Goal: Task Accomplishment & Management: Complete application form

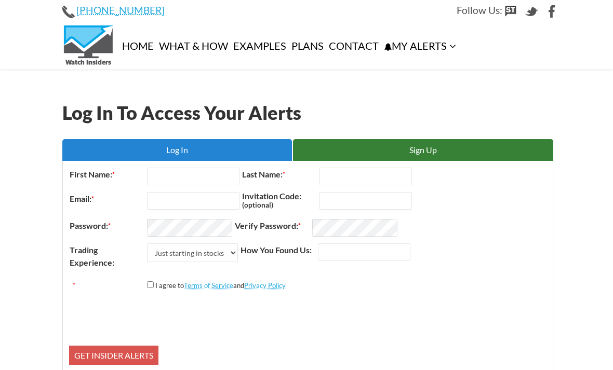
click at [135, 139] on link "Log In" at bounding box center [176, 150] width 229 height 22
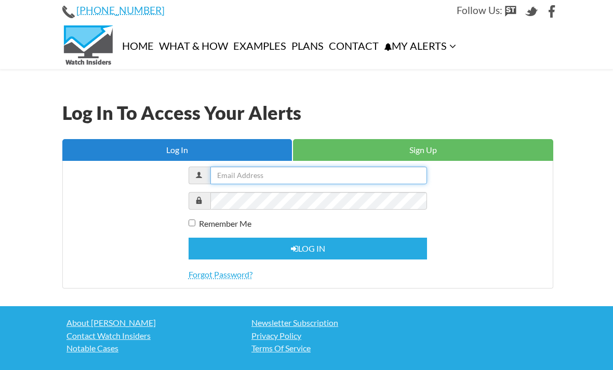
click at [230, 171] on input "text" at bounding box center [318, 176] width 216 height 18
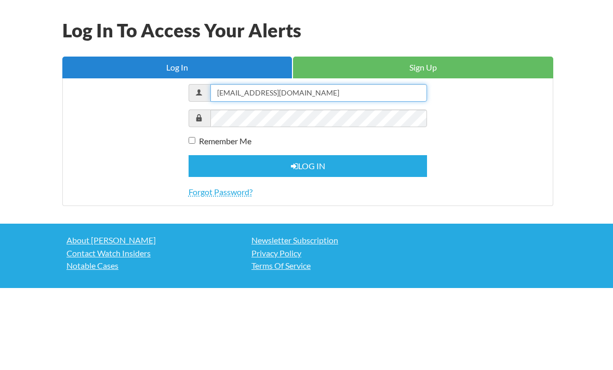
type input "[EMAIL_ADDRESS][DOMAIN_NAME]"
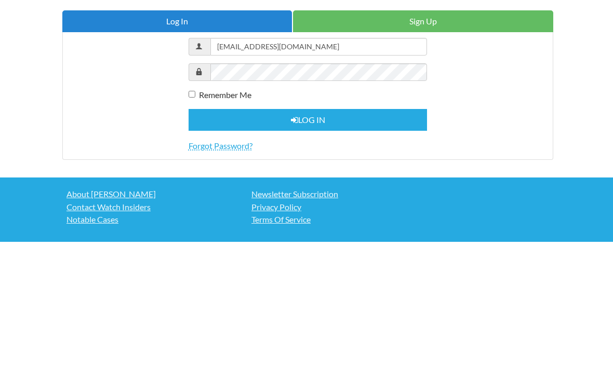
click at [191, 219] on input "Remember Me" at bounding box center [191, 222] width 7 height 7
checkbox input "true"
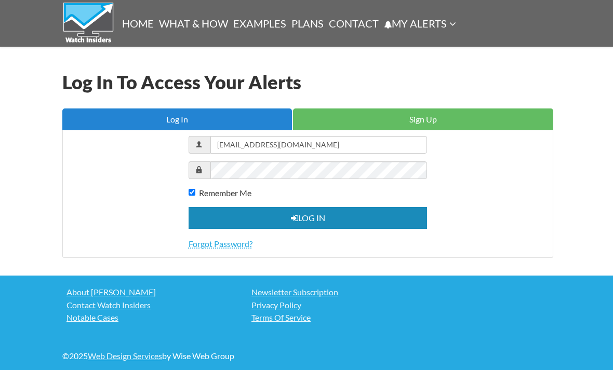
click at [281, 220] on button "Log in" at bounding box center [307, 218] width 239 height 22
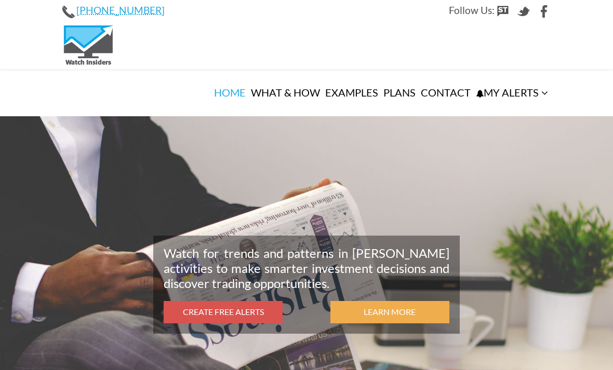
click at [123, 175] on div "Watch for trends and patterns in insider trading activities to make smarter inv…" at bounding box center [306, 258] width 613 height 285
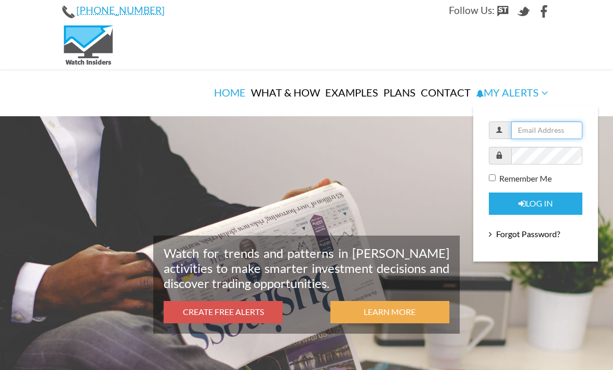
click at [536, 126] on input "text" at bounding box center [547, 130] width 72 height 18
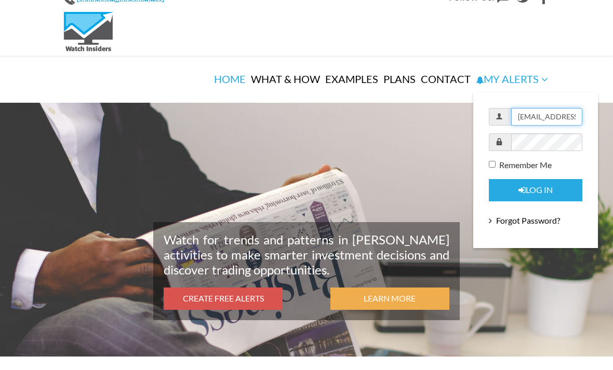
type input "jerincary@gmail.com"
click at [493, 174] on input "Remember Me" at bounding box center [491, 177] width 7 height 7
checkbox input "true"
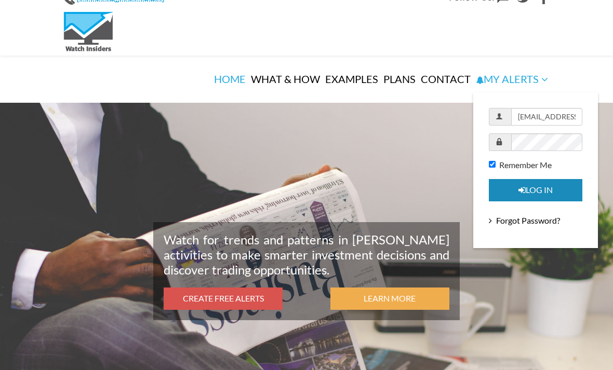
click at [535, 182] on button "Log in" at bounding box center [534, 190] width 93 height 22
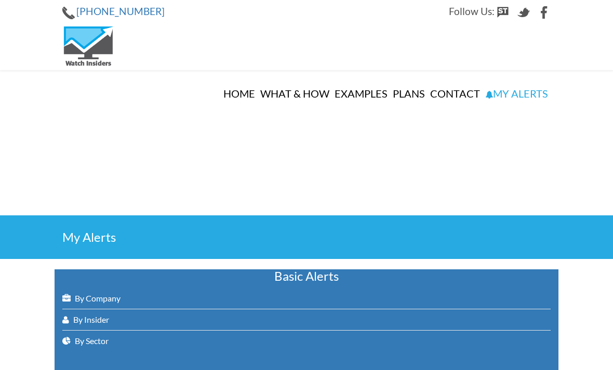
select select
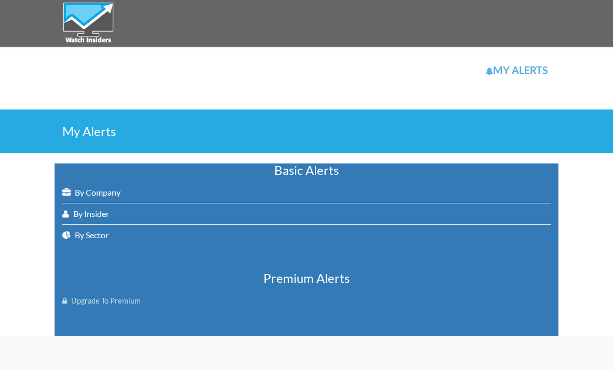
scroll to position [110, 0]
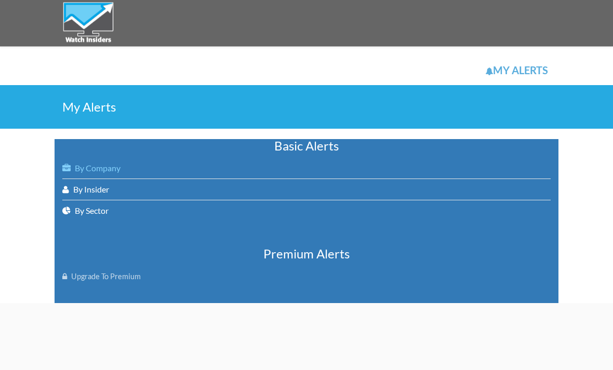
click at [90, 167] on link "By Company" at bounding box center [306, 168] width 488 height 21
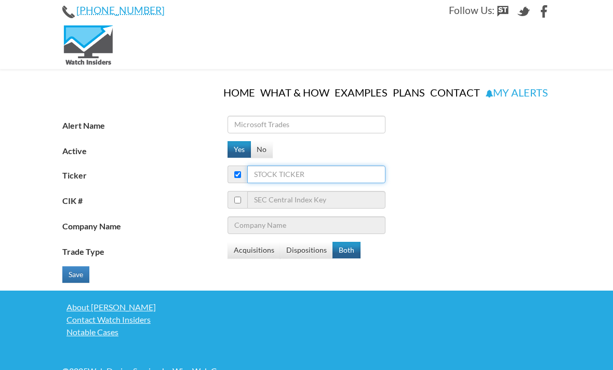
click at [331, 166] on input "Ticker" at bounding box center [316, 175] width 138 height 18
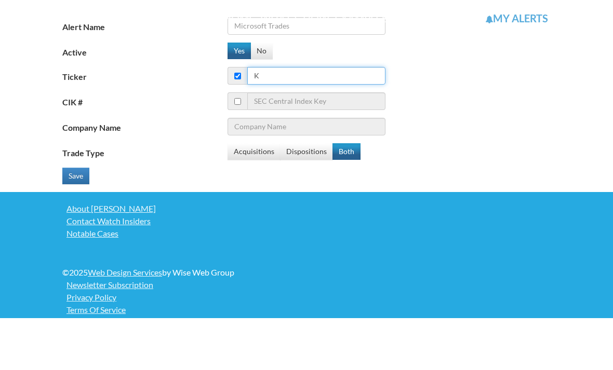
type input "Ks"
type input "Kellanova"
type input "Kss"
type input "Kohl's Corp"
type input "Kss"
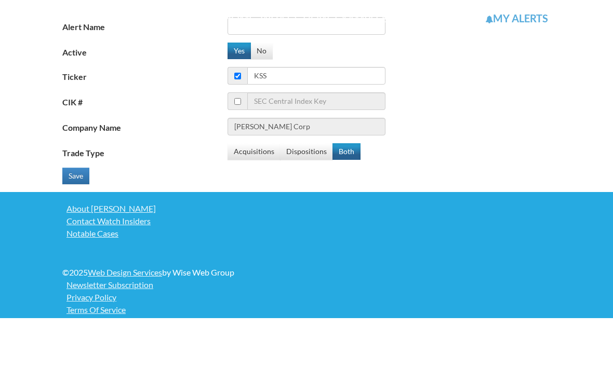
click at [326, 47] on link "What & How" at bounding box center [294, 70] width 74 height 47
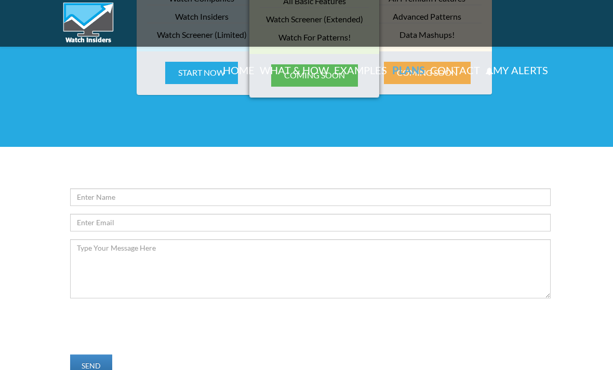
scroll to position [1911, 0]
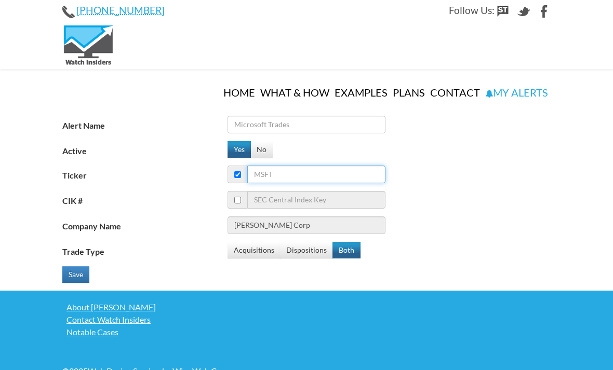
click at [341, 166] on input "Ticker" at bounding box center [316, 175] width 138 height 18
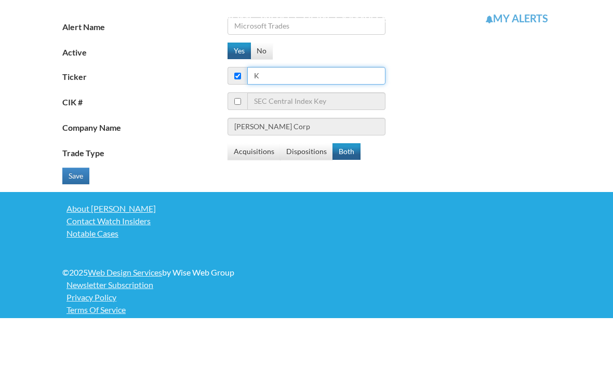
type input "Ks"
type input "Kellanova"
type input "Kss"
type input "Kohl's Corp"
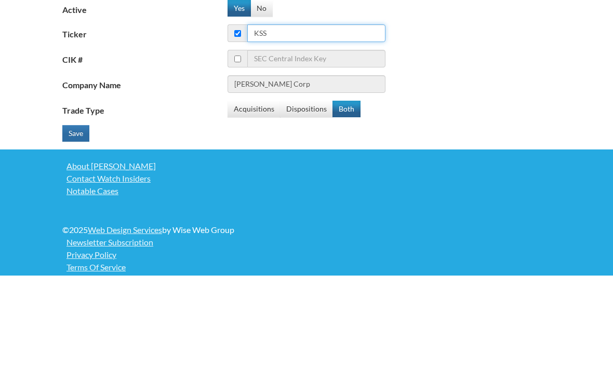
type input "Kss"
click at [80, 220] on button "Save" at bounding box center [75, 228] width 27 height 17
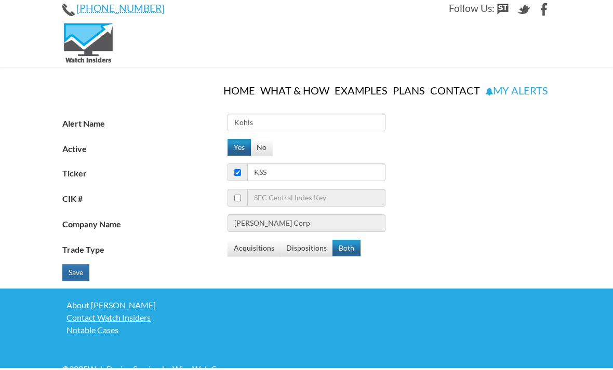
scroll to position [2, 0]
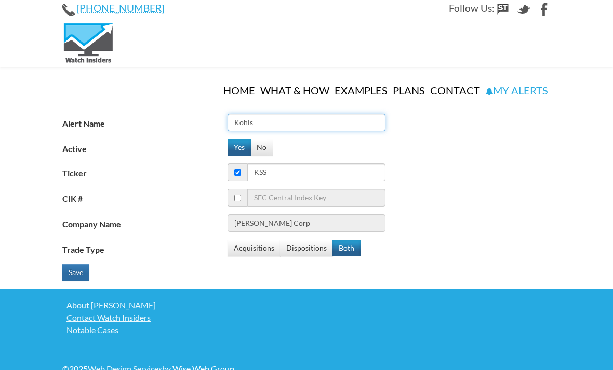
type input "Kohls"
click at [76, 264] on button "Save" at bounding box center [75, 272] width 27 height 17
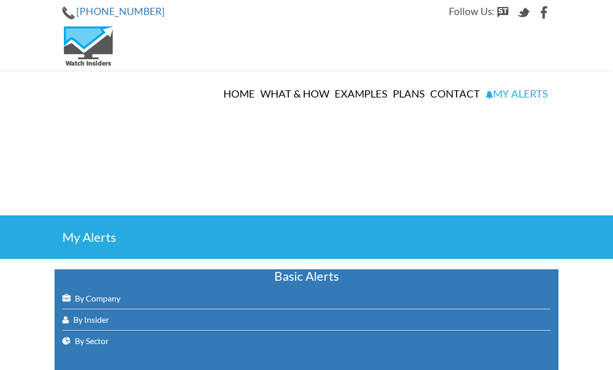
select select
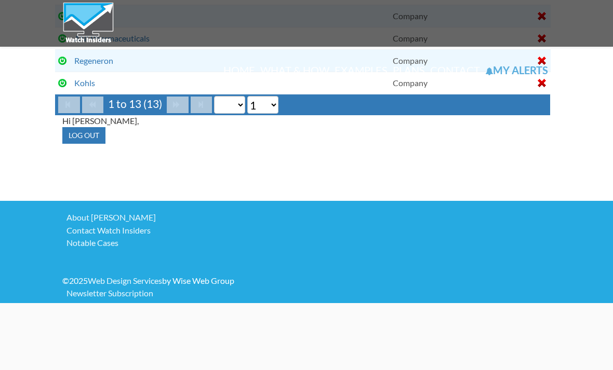
scroll to position [805, 0]
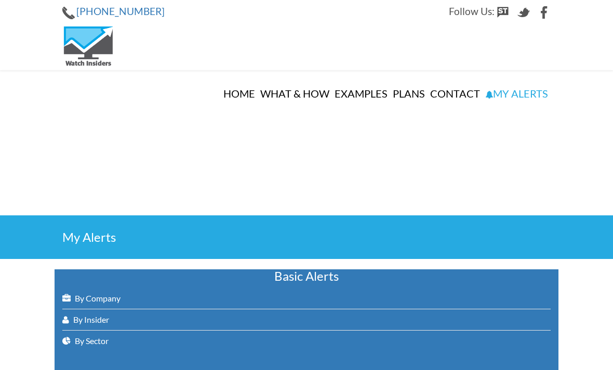
select select
